Goal: Find specific page/section: Find specific page/section

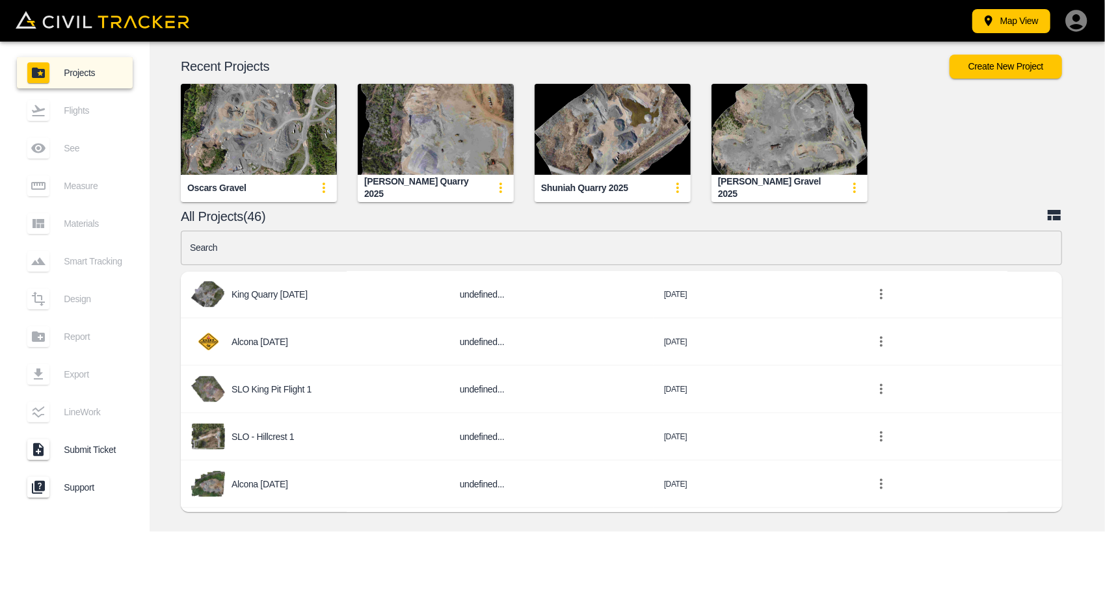
scroll to position [1431, 0]
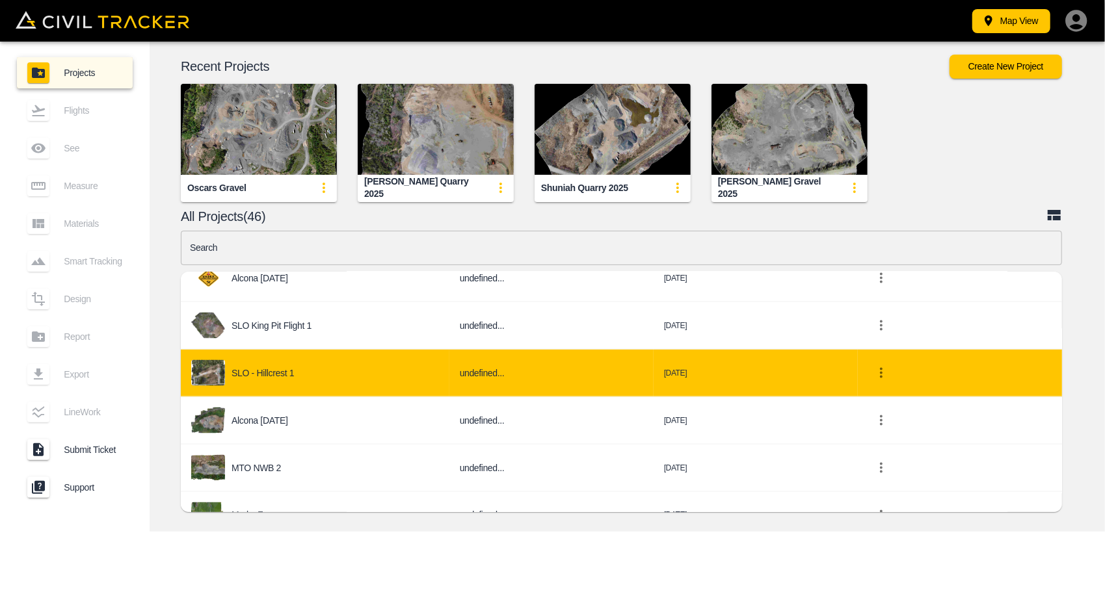
click at [347, 366] on div "SLO - Hillcrest 1" at bounding box center [315, 373] width 248 height 26
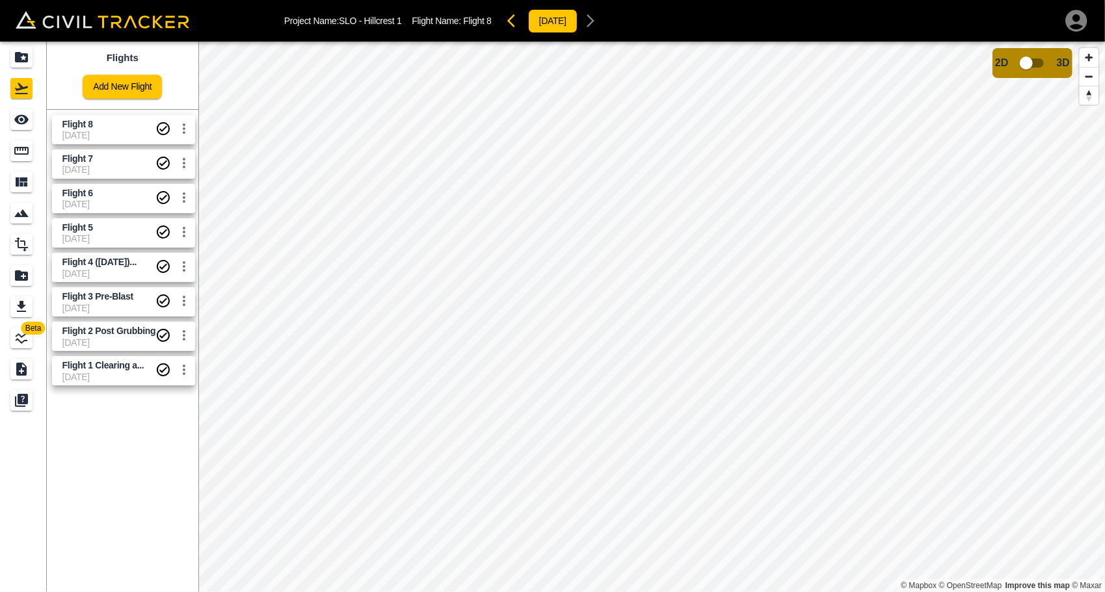
click at [112, 137] on span "[DATE]" at bounding box center [109, 135] width 94 height 10
click at [104, 127] on span "Flight 8" at bounding box center [109, 124] width 94 height 12
click at [23, 146] on icon "Measure" at bounding box center [22, 151] width 16 height 16
